Goal: Task Accomplishment & Management: Use online tool/utility

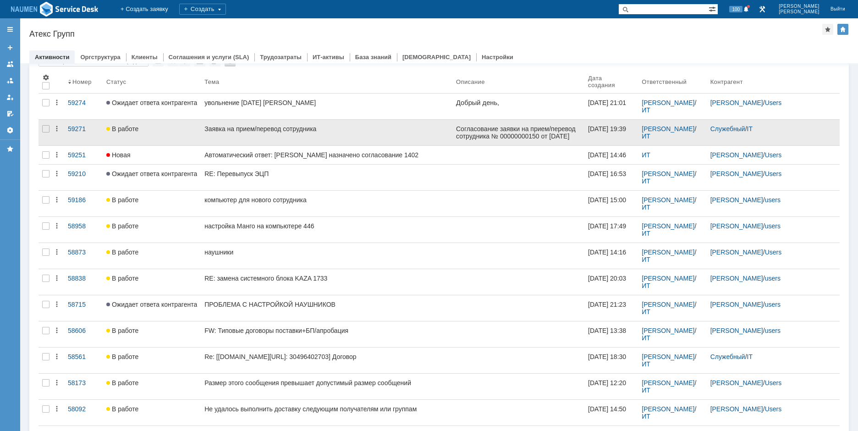
scroll to position [46, 0]
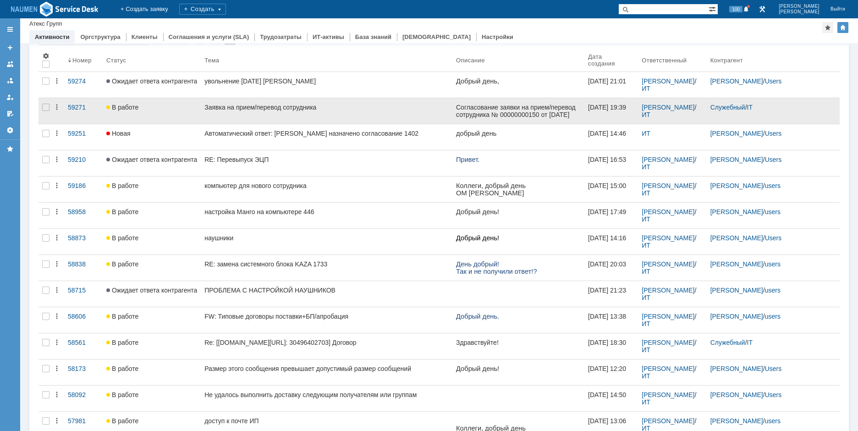
click at [46, 137] on div at bounding box center [46, 137] width 15 height 26
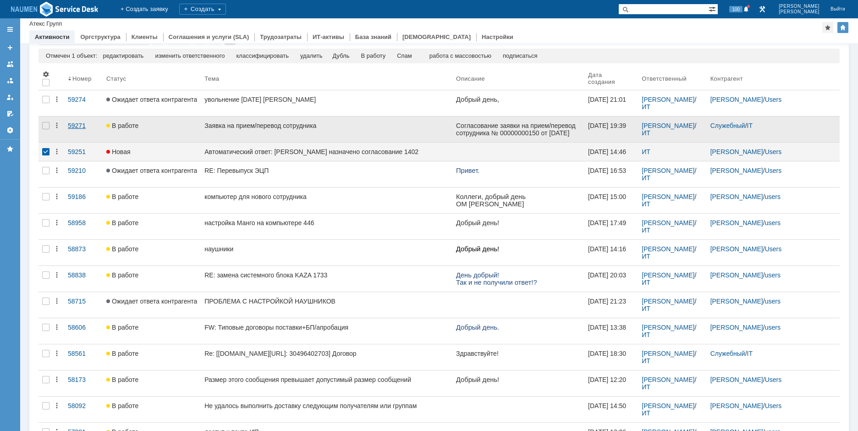
scroll to position [0, 0]
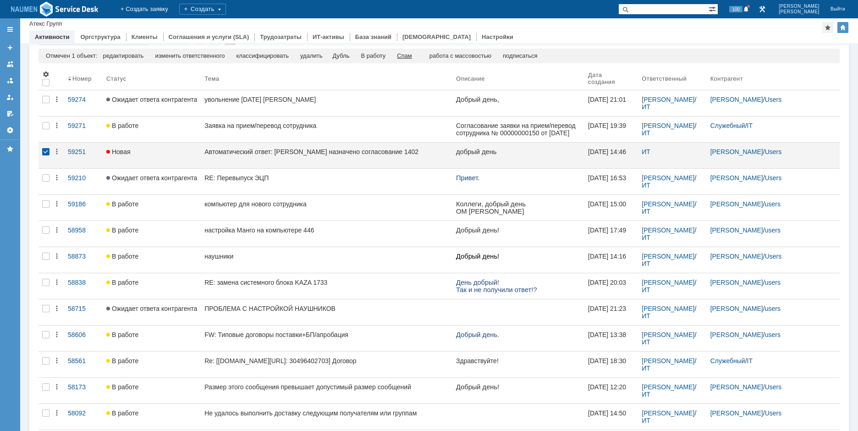
click at [412, 56] on div "Спам" at bounding box center [404, 55] width 15 height 7
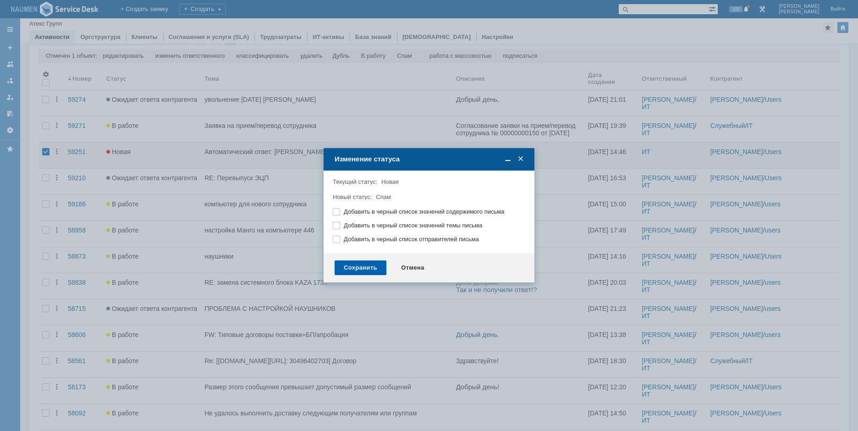
click at [367, 268] on div "Сохранить" at bounding box center [361, 267] width 52 height 15
